Goal: Transaction & Acquisition: Purchase product/service

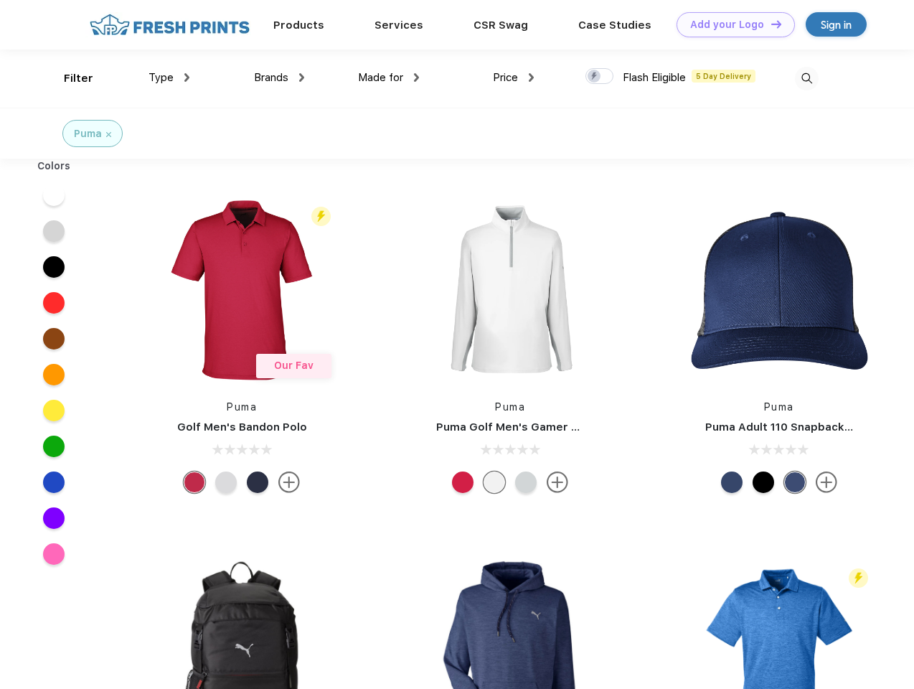
scroll to position [1, 0]
click at [730, 24] on link "Add your Logo Design Tool" at bounding box center [736, 24] width 118 height 25
click at [0, 0] on div "Design Tool" at bounding box center [0, 0] width 0 height 0
click at [770, 24] on link "Add your Logo Design Tool" at bounding box center [736, 24] width 118 height 25
click at [69, 78] on div "Filter" at bounding box center [78, 78] width 29 height 17
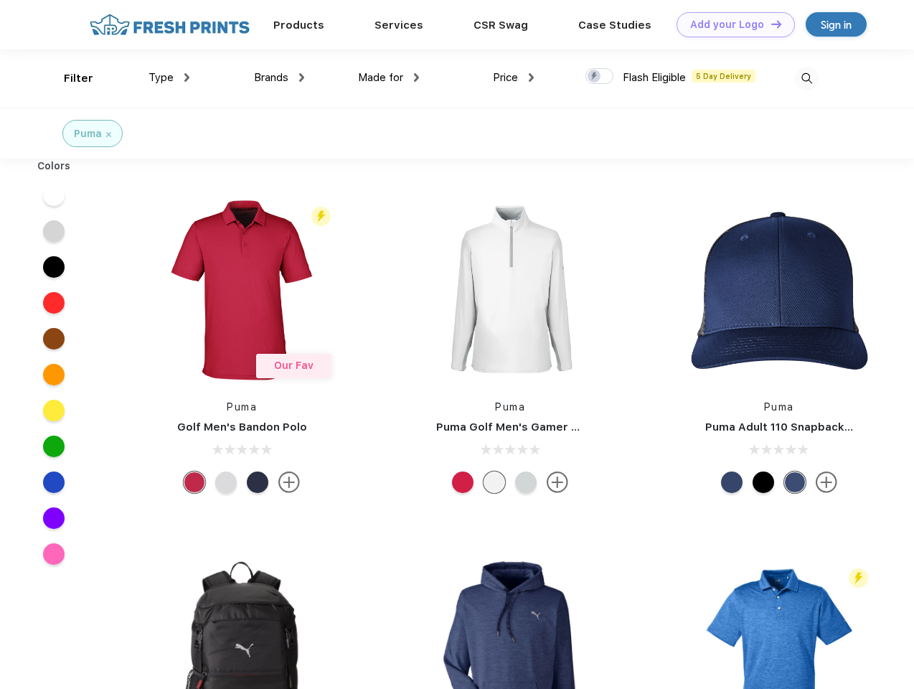
click at [169, 77] on span "Type" at bounding box center [161, 77] width 25 height 13
click at [279, 77] on span "Brands" at bounding box center [271, 77] width 34 height 13
click at [389, 77] on span "Made for" at bounding box center [380, 77] width 45 height 13
click at [514, 77] on span "Price" at bounding box center [505, 77] width 25 height 13
click at [600, 77] on div at bounding box center [600, 76] width 28 height 16
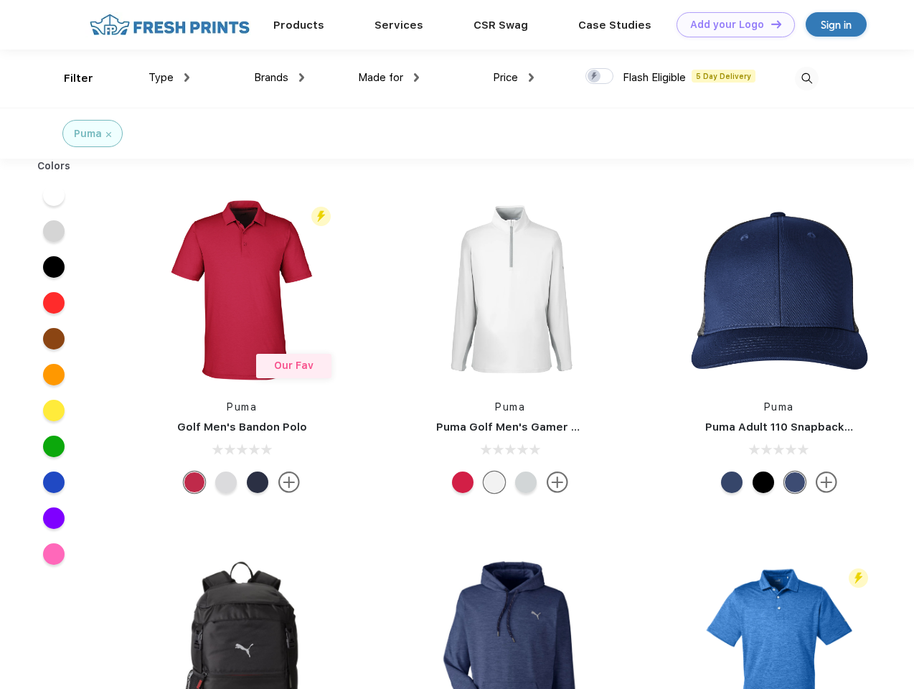
click at [595, 77] on input "checkbox" at bounding box center [590, 71] width 9 height 9
click at [807, 78] on img at bounding box center [807, 79] width 24 height 24
